Goal: Task Accomplishment & Management: Manage account settings

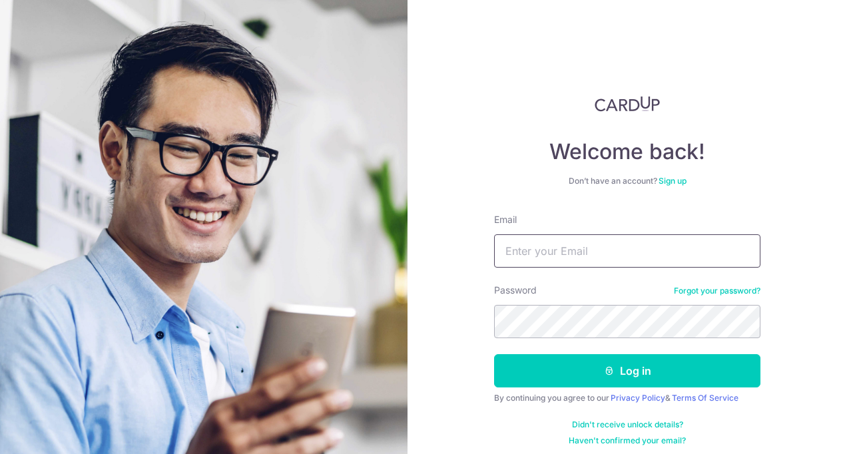
click at [536, 256] on input "Email" at bounding box center [627, 250] width 266 height 33
type input "[EMAIL_ADDRESS][DOMAIN_NAME]"
click at [494, 354] on button "Log in" at bounding box center [627, 370] width 266 height 33
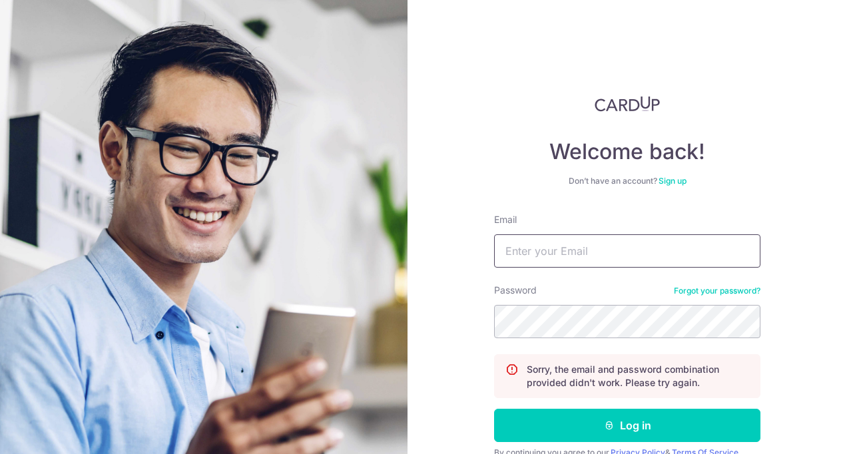
click at [566, 257] on input "Email" at bounding box center [627, 250] width 266 height 33
type input "[EMAIL_ADDRESS][DOMAIN_NAME]"
click at [494, 409] on button "Log in" at bounding box center [627, 425] width 266 height 33
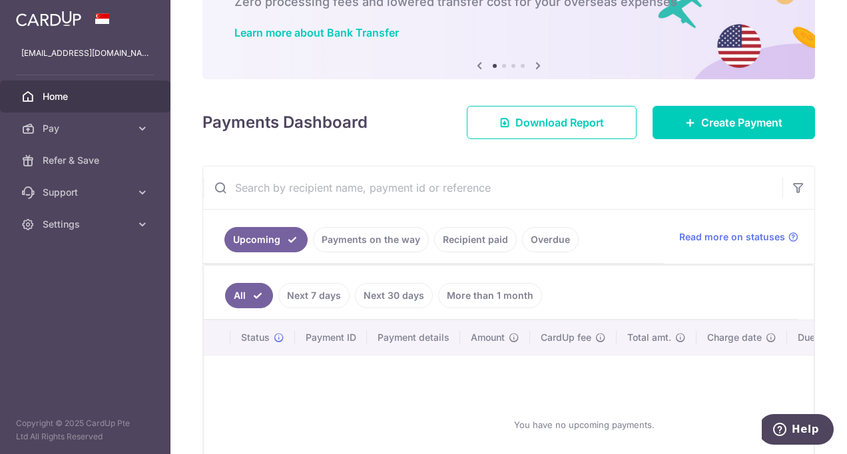
scroll to position [198, 0]
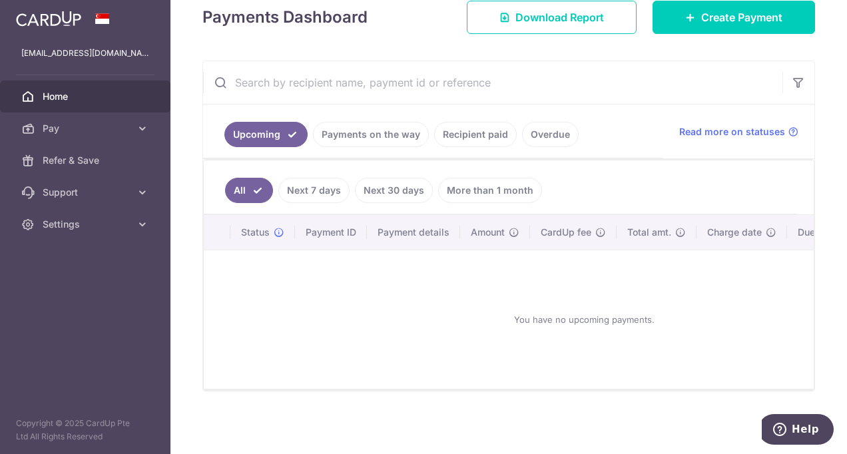
click at [472, 125] on link "Recipient paid" at bounding box center [475, 134] width 83 height 25
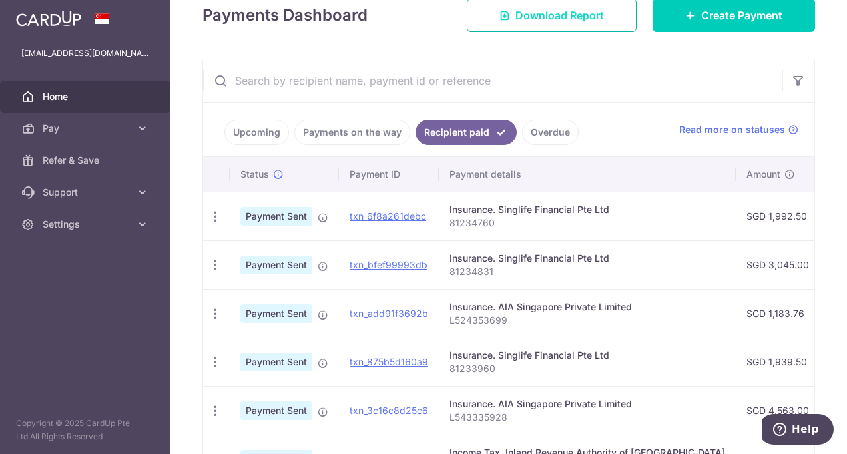
click at [584, 5] on link "Download Report" at bounding box center [552, 15] width 170 height 33
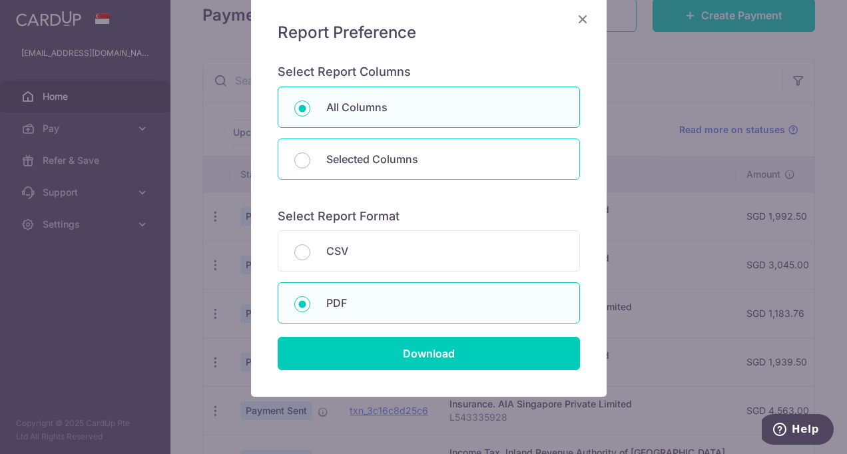
scroll to position [133, 0]
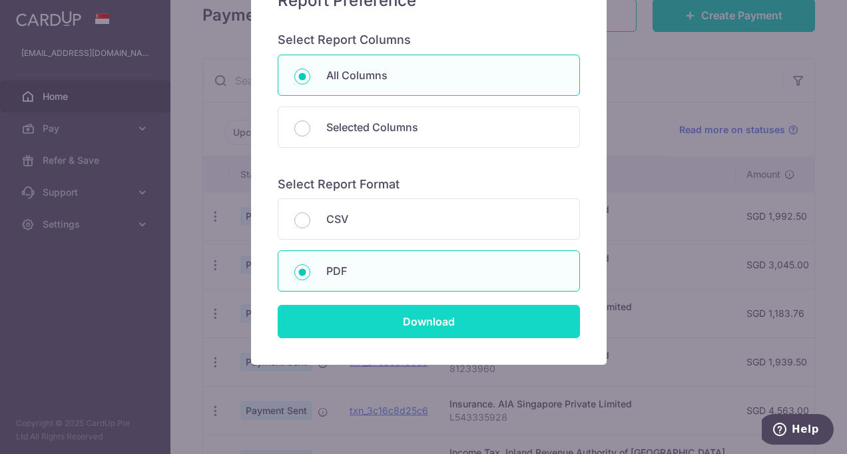
click at [413, 322] on input "Download" at bounding box center [429, 321] width 302 height 33
